Goal: Transaction & Acquisition: Subscribe to service/newsletter

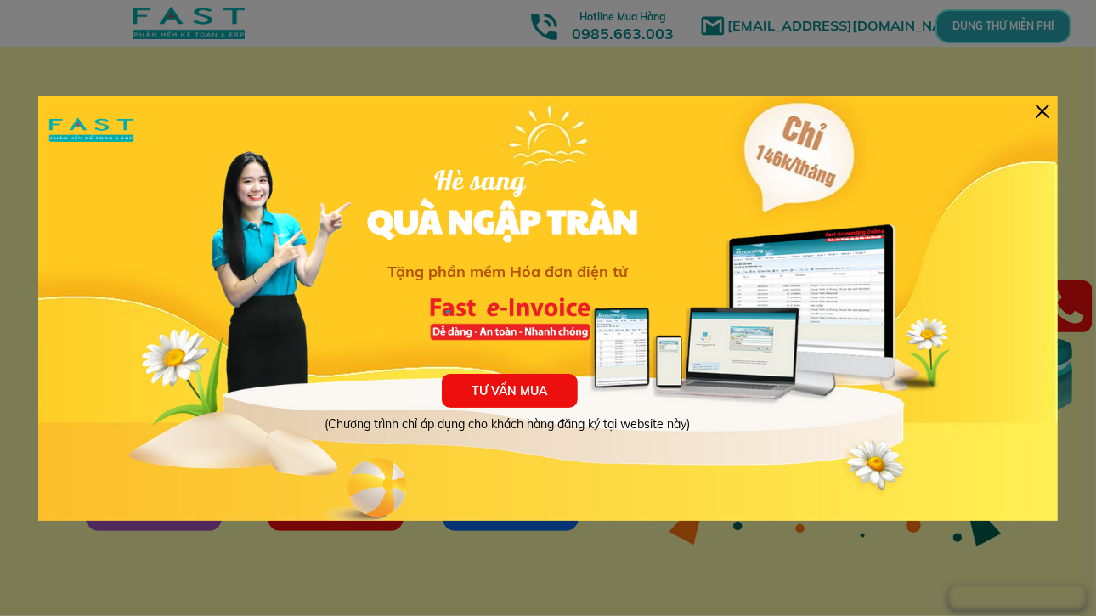
click at [1040, 107] on div at bounding box center [1043, 112] width 14 height 14
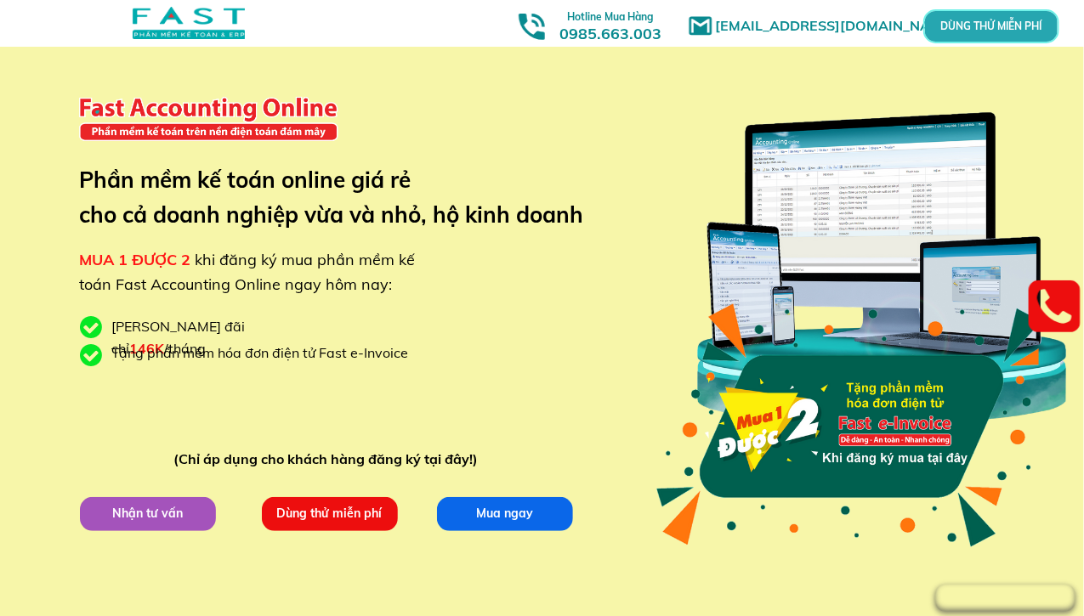
click at [328, 512] on p "Dùng thử miễn phí" at bounding box center [329, 513] width 137 height 34
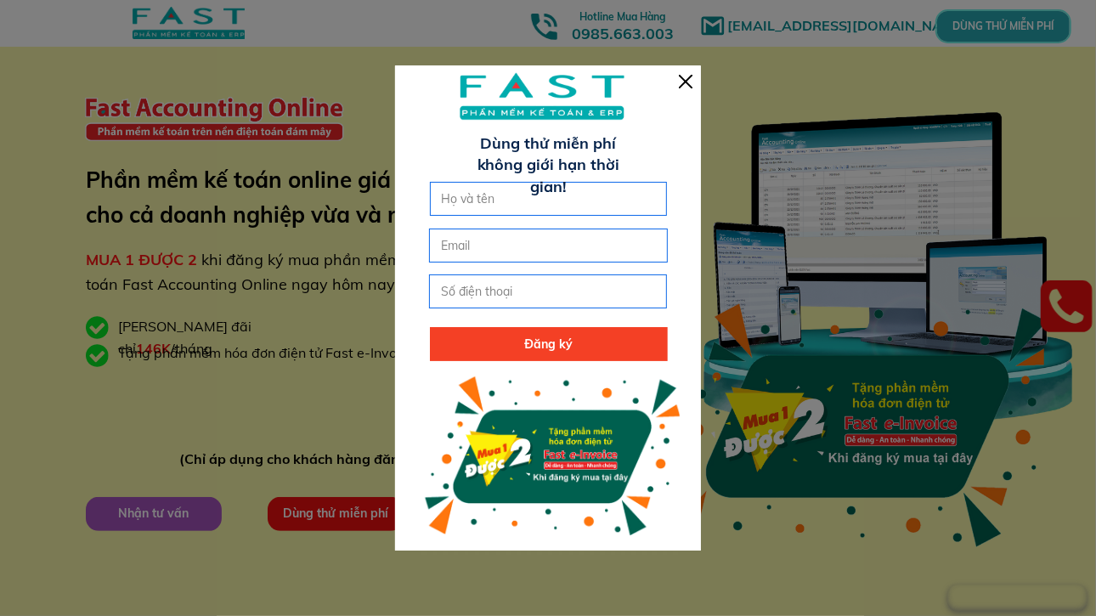
click at [464, 192] on input "text" at bounding box center [549, 199] width 223 height 32
type input "[DEMOGRAPHIC_DATA]"
click at [477, 246] on input "email" at bounding box center [548, 245] width 223 height 32
click at [511, 240] on input "daolehien90"[DOMAIN_NAME]" at bounding box center [548, 245] width 223 height 32
type input "daolehien90"[DOMAIN_NAME]"
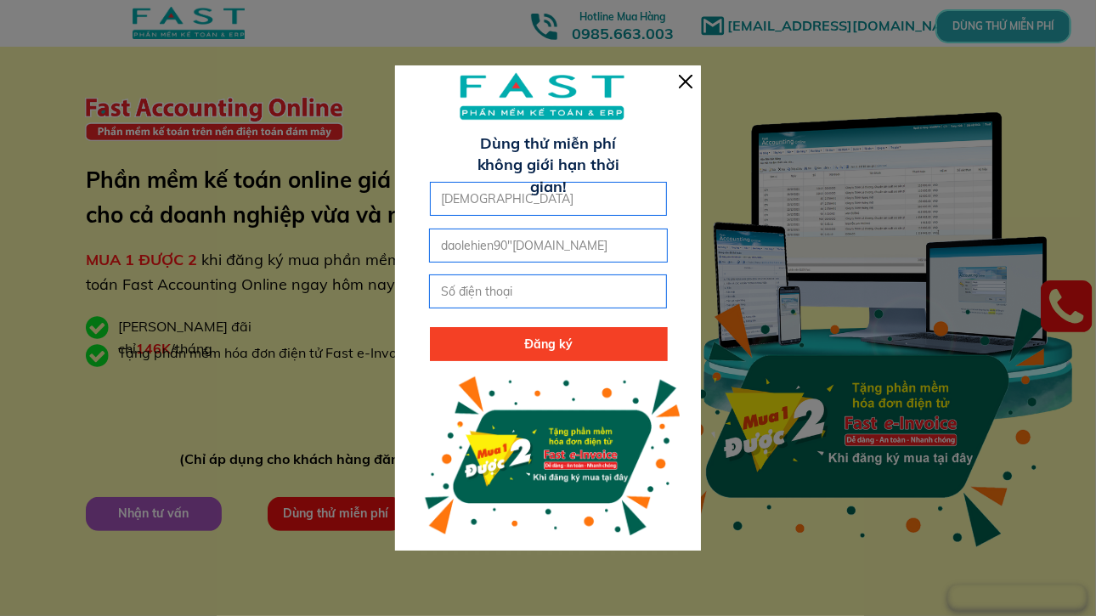
click at [680, 77] on div at bounding box center [686, 82] width 14 height 14
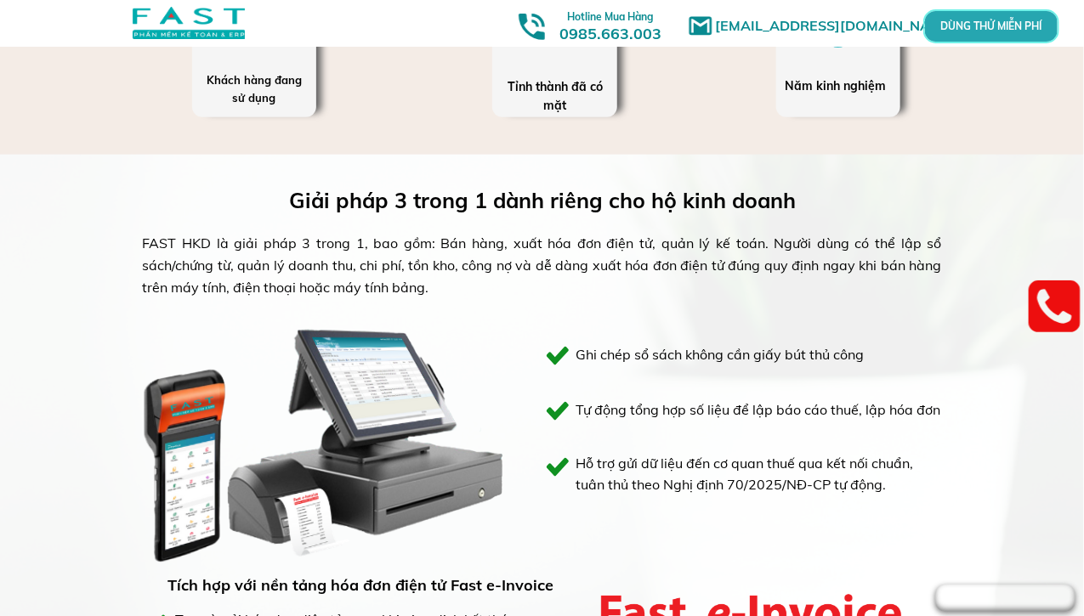
scroll to position [680, 0]
